Goal: Find specific page/section: Find specific page/section

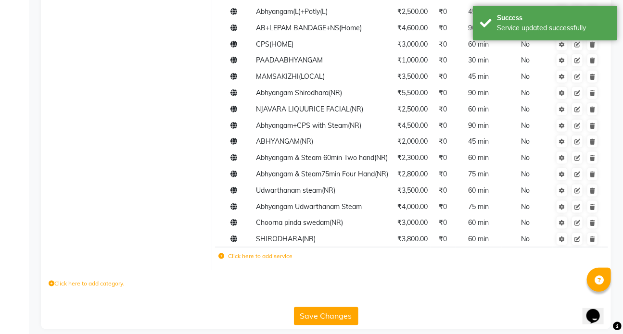
click at [317, 308] on button "Save Changes" at bounding box center [326, 316] width 64 height 18
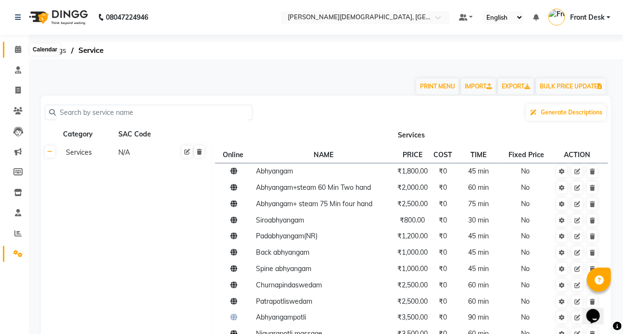
click at [18, 48] on icon at bounding box center [18, 49] width 6 height 7
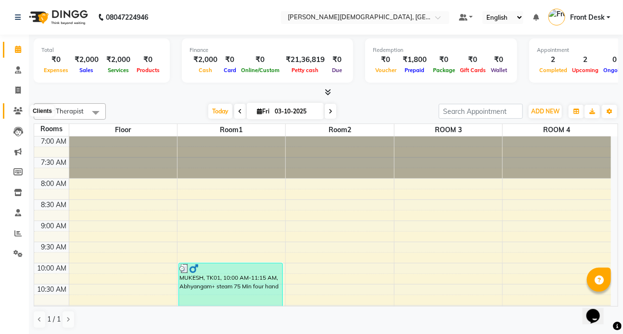
click at [17, 109] on icon at bounding box center [17, 110] width 9 height 7
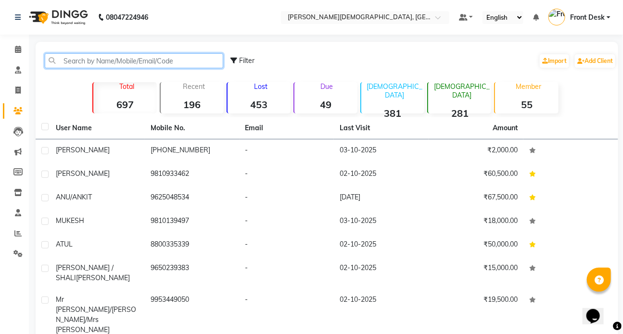
click at [69, 57] on input "text" at bounding box center [134, 60] width 178 height 15
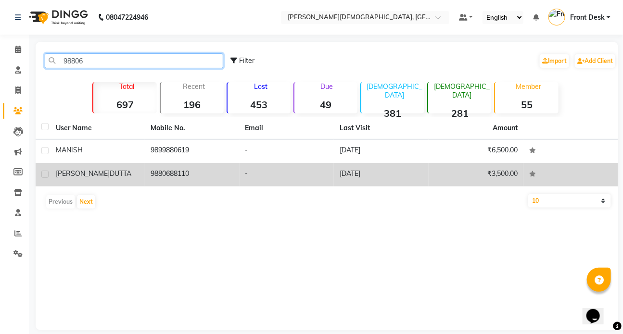
type input "98806"
click at [173, 177] on td "9880688110" at bounding box center [192, 175] width 95 height 24
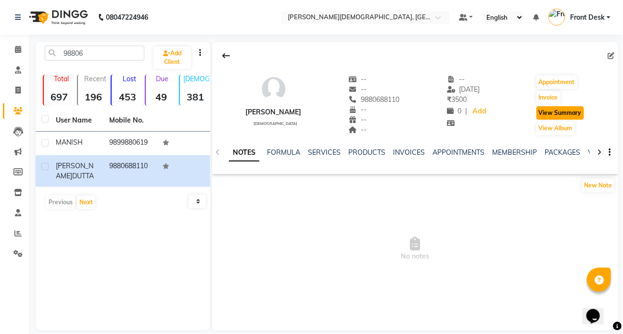
click at [567, 113] on button "View Summary" at bounding box center [560, 112] width 48 height 13
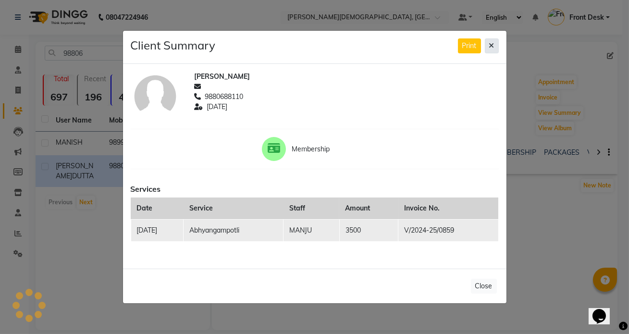
click at [492, 43] on icon at bounding box center [492, 45] width 5 height 7
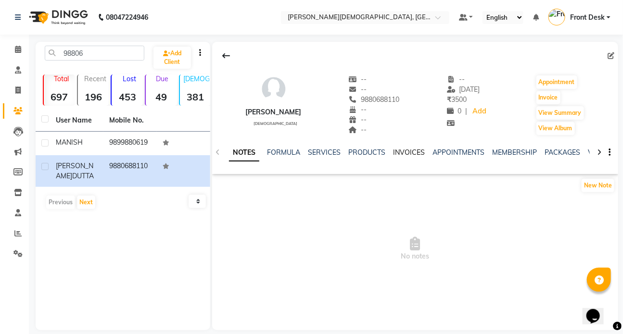
click at [404, 149] on link "INVOICES" at bounding box center [409, 152] width 32 height 9
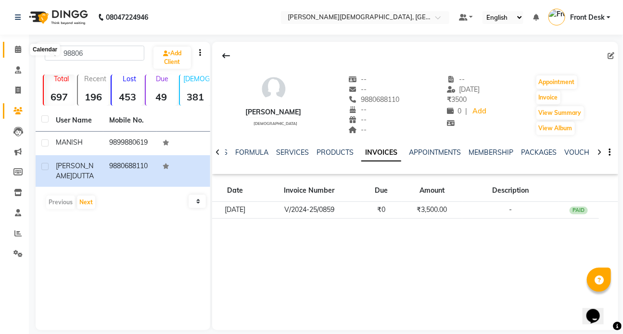
click at [16, 47] on icon at bounding box center [18, 49] width 6 height 7
